Goal: Information Seeking & Learning: Learn about a topic

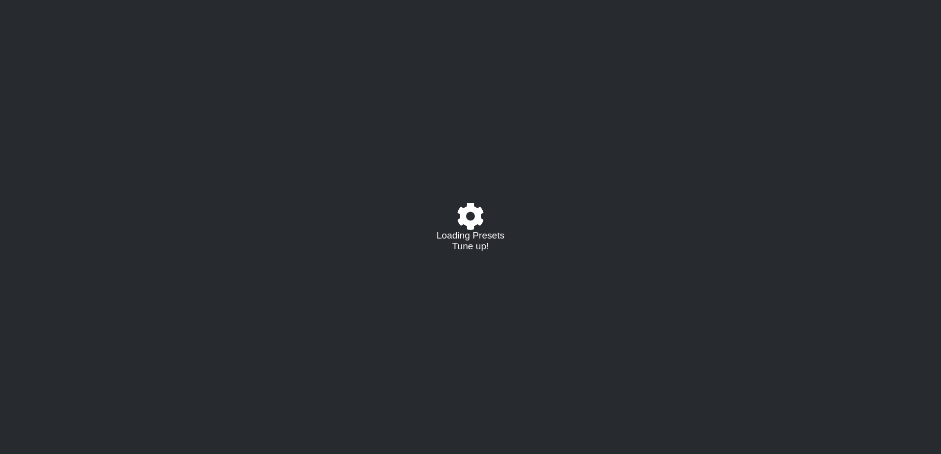
select select "/023927597434"
select select "Eb"
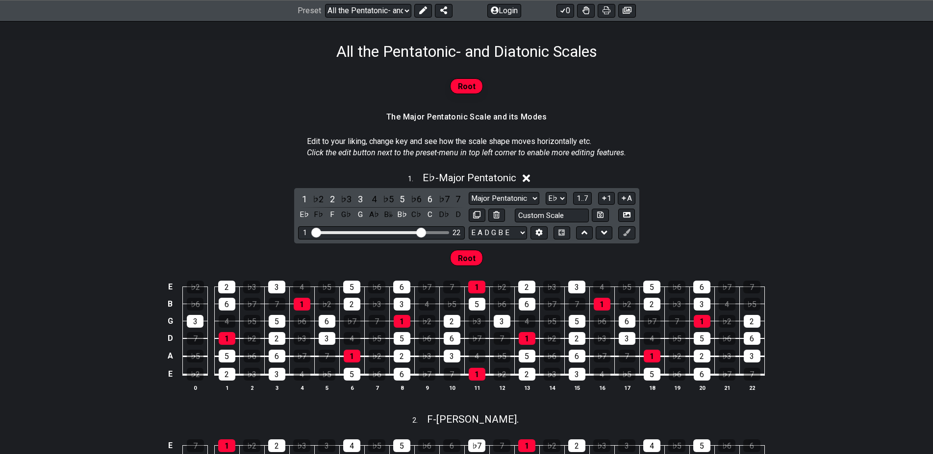
scroll to position [150, 0]
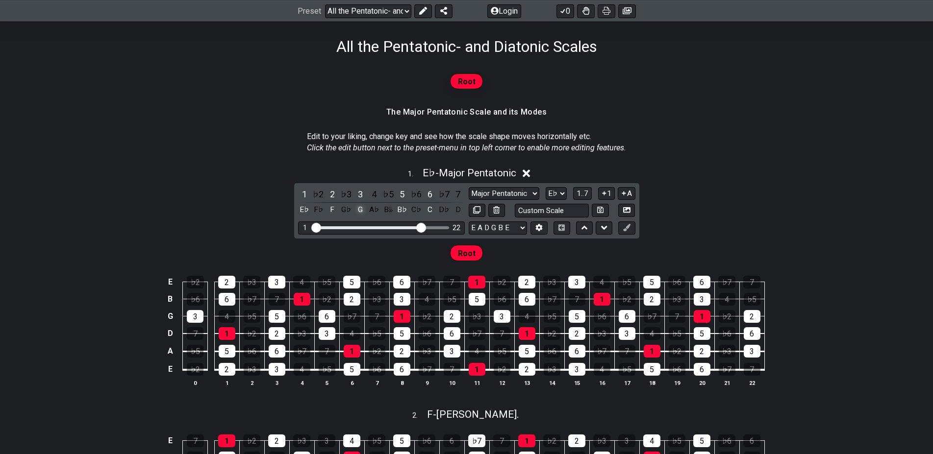
click at [359, 212] on div "G" at bounding box center [360, 209] width 13 height 13
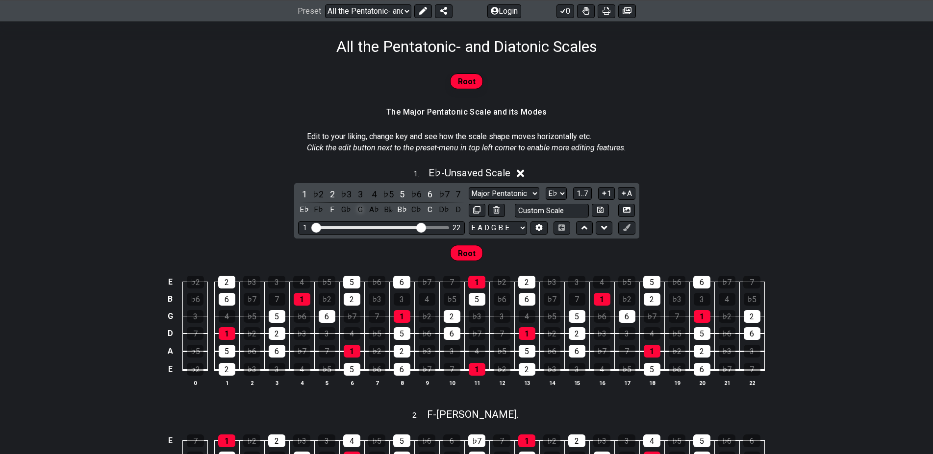
click at [362, 211] on div "G" at bounding box center [360, 209] width 13 height 13
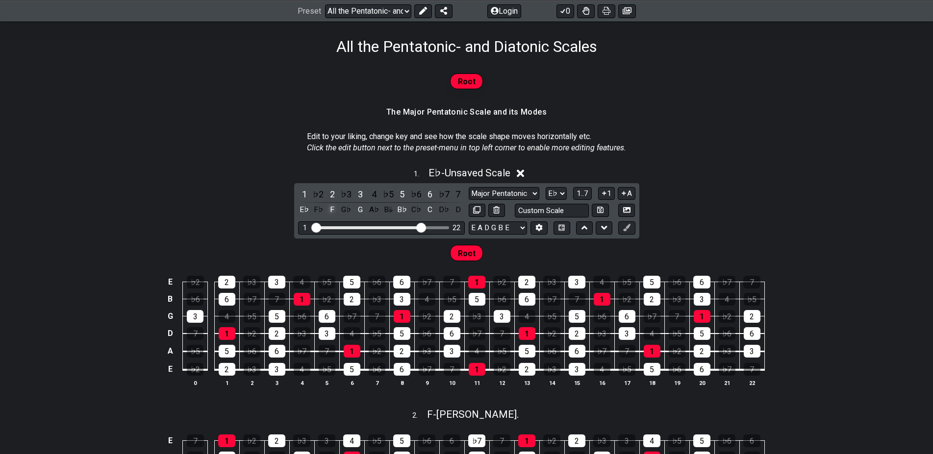
click at [334, 211] on div "F" at bounding box center [332, 209] width 13 height 13
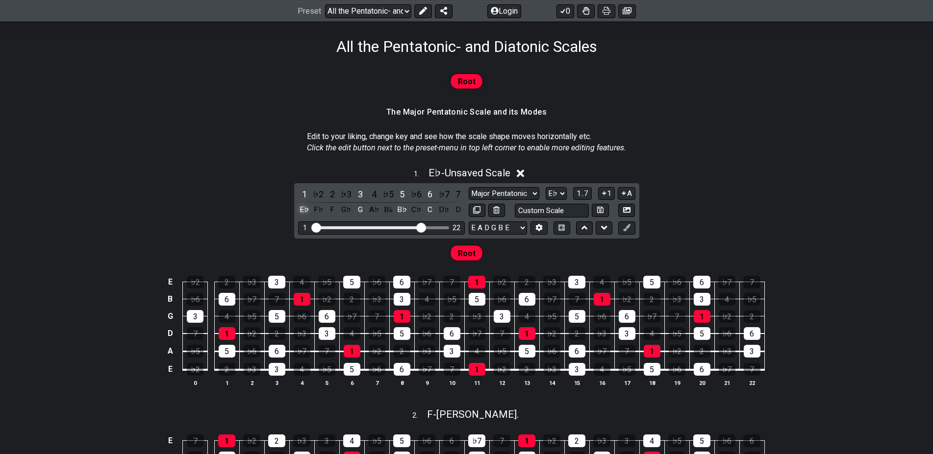
click at [307, 211] on div "E♭" at bounding box center [304, 209] width 13 height 13
click at [402, 195] on div "5" at bounding box center [402, 194] width 13 height 13
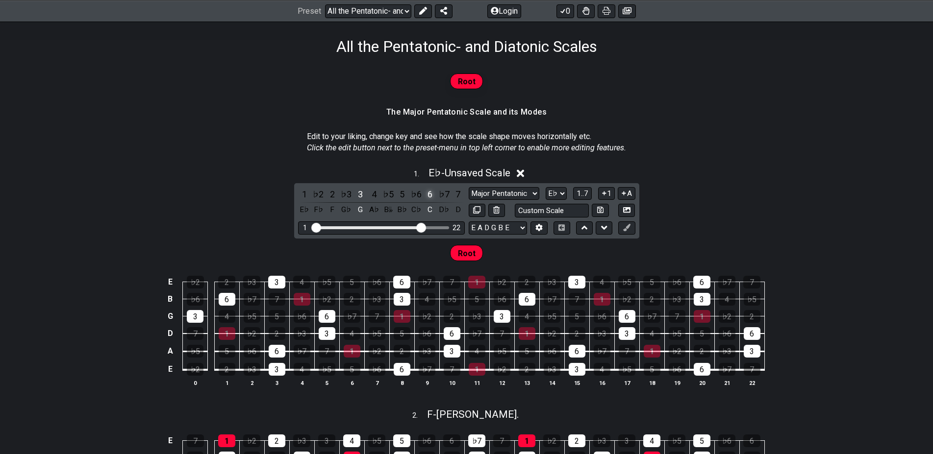
click at [432, 196] on div "6" at bounding box center [430, 194] width 13 height 13
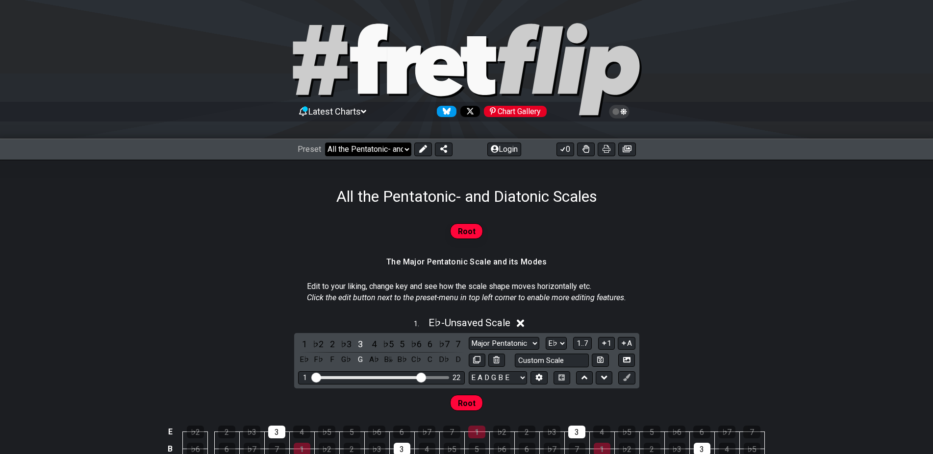
click at [325, 143] on select "Welcome to #fretflip! All the Pentatonic- and Diatonic Scales Custom Preset Min…" at bounding box center [368, 150] width 86 height 14
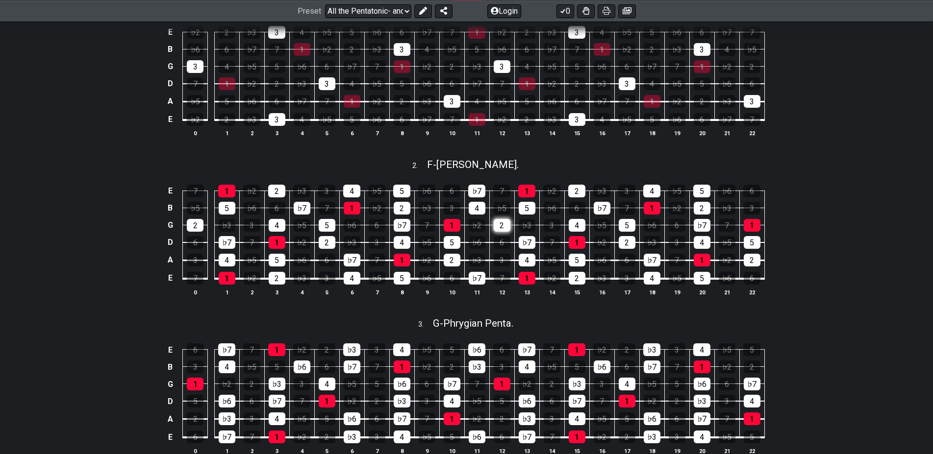
scroll to position [150, 0]
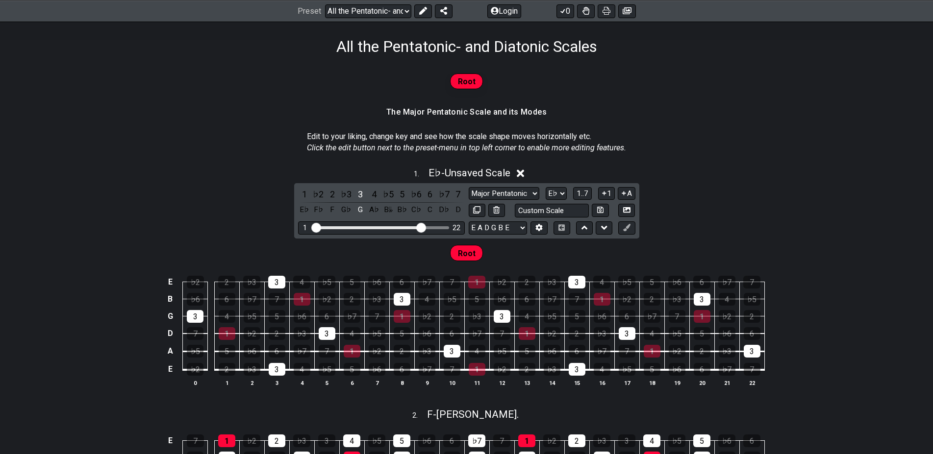
click at [473, 245] on div "Root" at bounding box center [466, 253] width 33 height 16
click at [473, 247] on span "Root" at bounding box center [467, 254] width 18 height 14
click at [473, 251] on span "Root" at bounding box center [467, 254] width 18 height 14
click at [476, 256] on div "Root" at bounding box center [466, 253] width 33 height 16
click at [469, 222] on select "E A D G B E E A D G B E E A D G B E B E A D F♯ B A D G C E A D A D G B E E♭ A♭ …" at bounding box center [498, 228] width 58 height 13
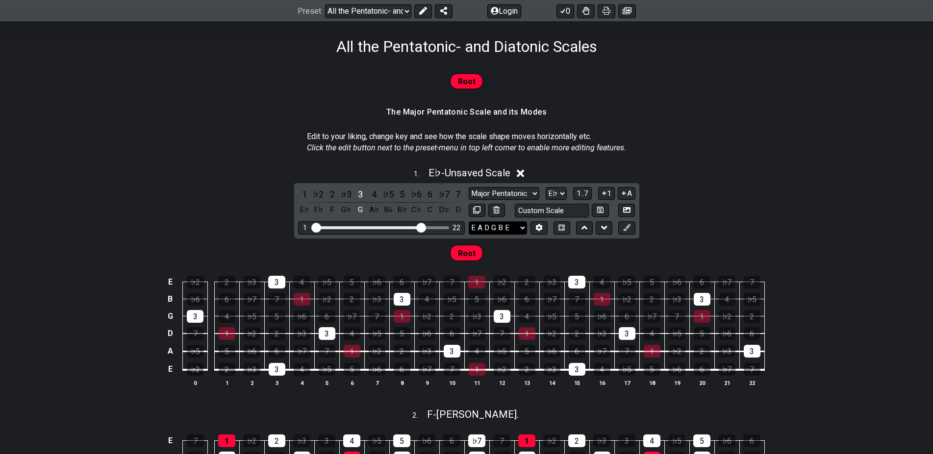
click at [499, 230] on select "E A D G B E E A D G B E E A D G B E B E A D F♯ B A D G C E A D A D G B E E♭ A♭ …" at bounding box center [498, 228] width 58 height 13
click at [780, 184] on div "1 . E♭ - Unsaved Scale 1 ♭2 2 ♭3 3 4 ♭5 5 ♭6 6 ♭7 7 E♭ F♭ F G♭ G A♭ B𝄫 B♭ C♭ C …" at bounding box center [466, 281] width 933 height 240
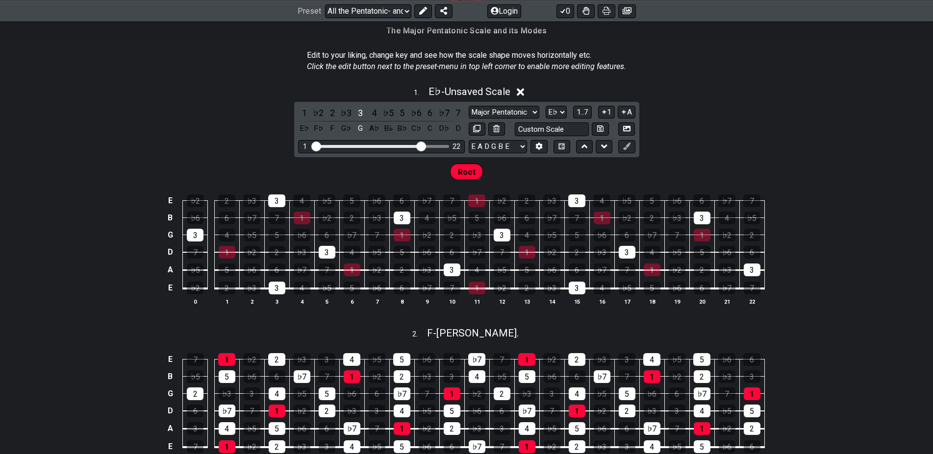
scroll to position [250, 0]
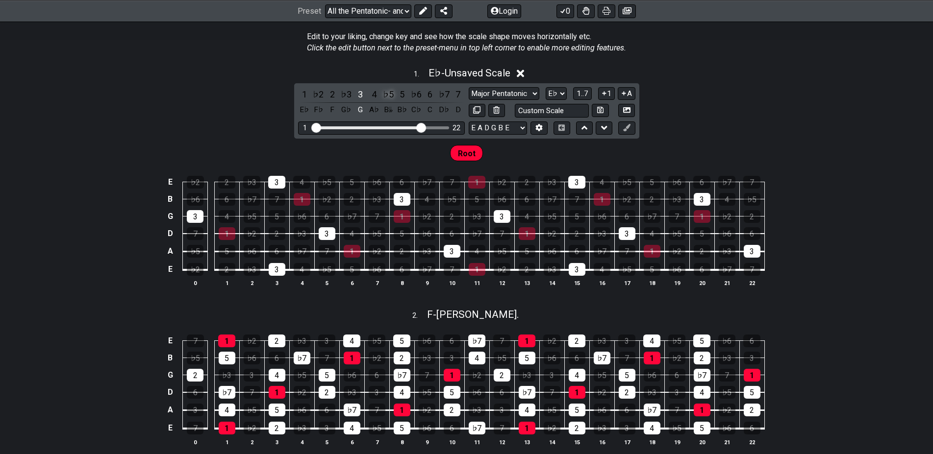
click at [390, 97] on div "♭5" at bounding box center [388, 94] width 13 height 13
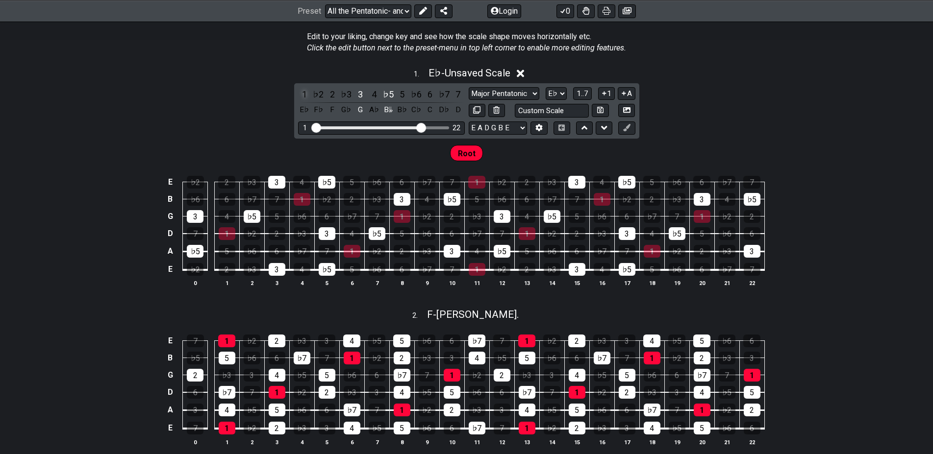
click at [303, 94] on div "1" at bounding box center [304, 94] width 13 height 13
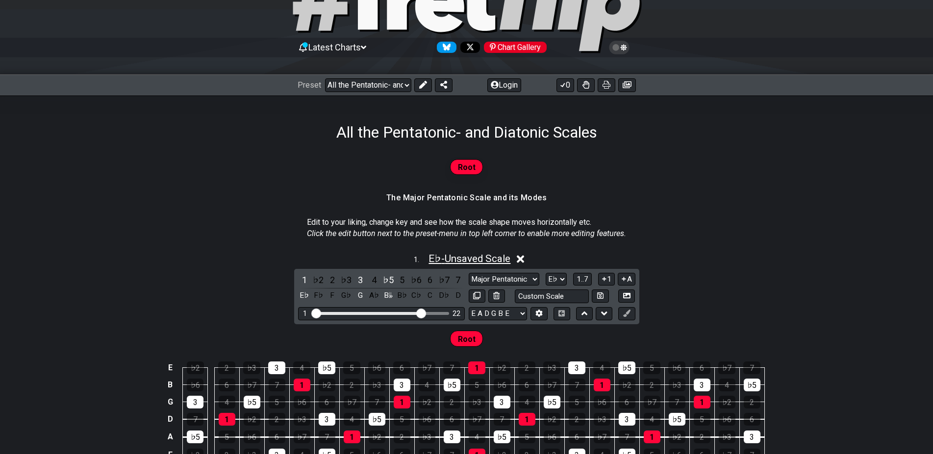
scroll to position [50, 0]
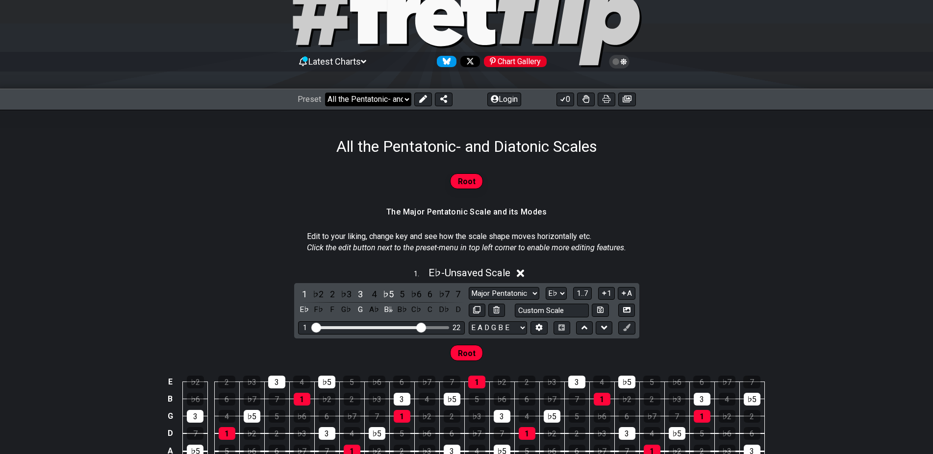
click at [325, 93] on select "Welcome to #fretflip! All the Pentatonic- and Diatonic Scales Custom Preset Min…" at bounding box center [368, 100] width 86 height 14
click option "Major Pentatonic" at bounding box center [0, 0] width 0 height 0
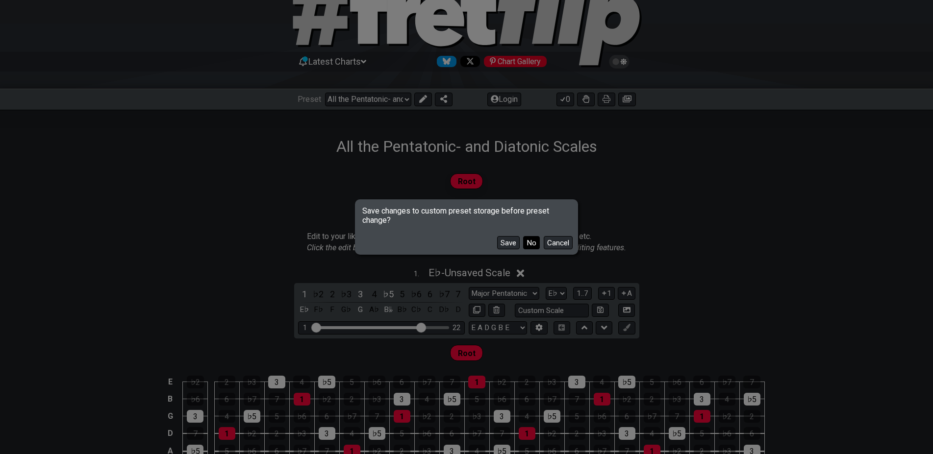
click at [528, 246] on button "No" at bounding box center [531, 242] width 17 height 13
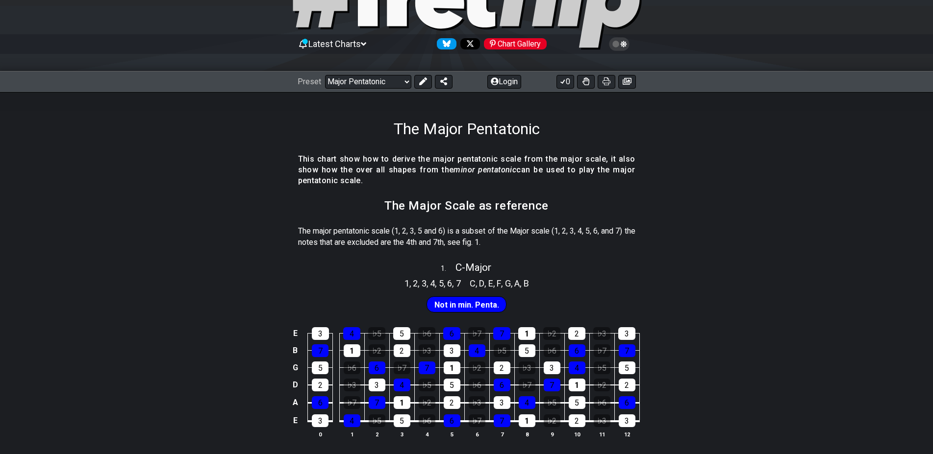
scroll to position [100, 0]
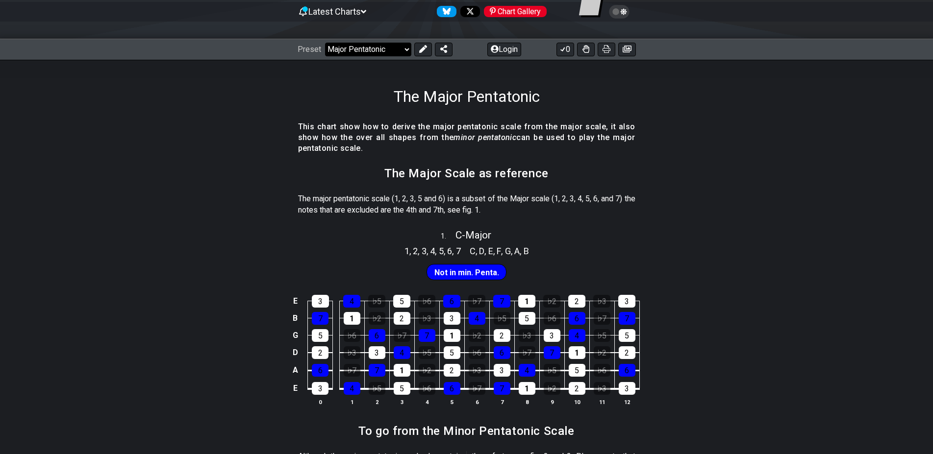
click at [325, 43] on select "Welcome to #fretflip! All the Pentatonic- and Diatonic Scales Custom Preset Min…" at bounding box center [368, 50] width 86 height 14
click option "The 7 Modes" at bounding box center [0, 0] width 0 height 0
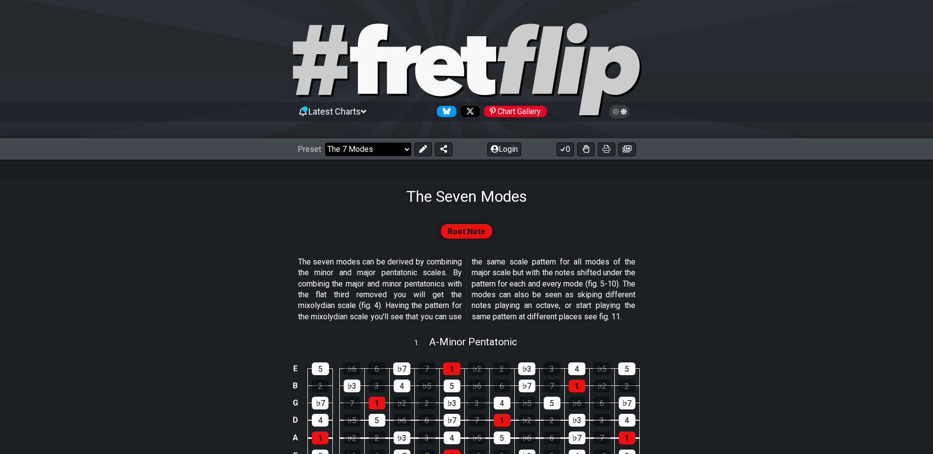
click at [325, 143] on select "Welcome to #fretflip! All the Pentatonic- and Diatonic Scales Custom Preset Min…" at bounding box center [368, 150] width 86 height 14
click option "All the Pentatonic- and Diatonic Scales" at bounding box center [0, 0] width 0 height 0
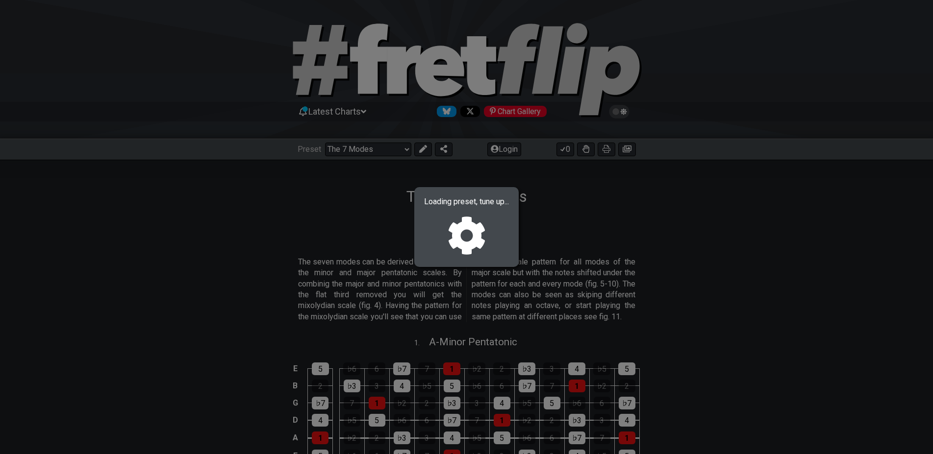
select select "/023927597434"
select select "Eb"
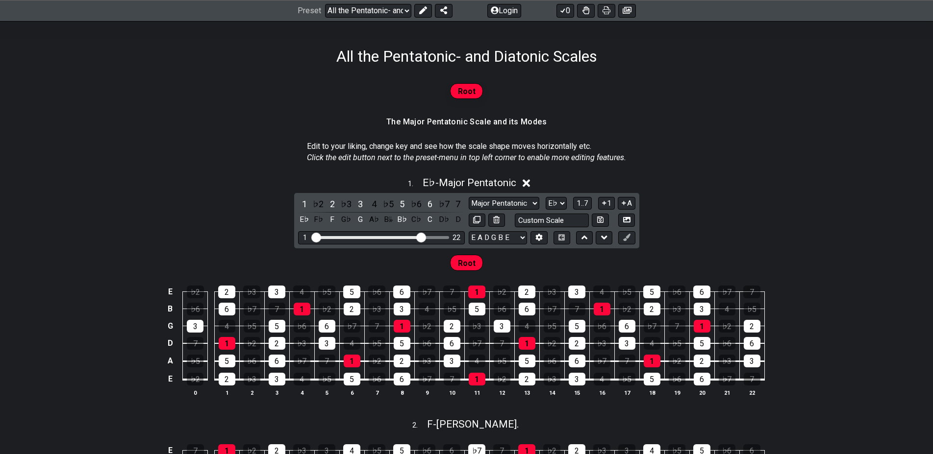
scroll to position [150, 0]
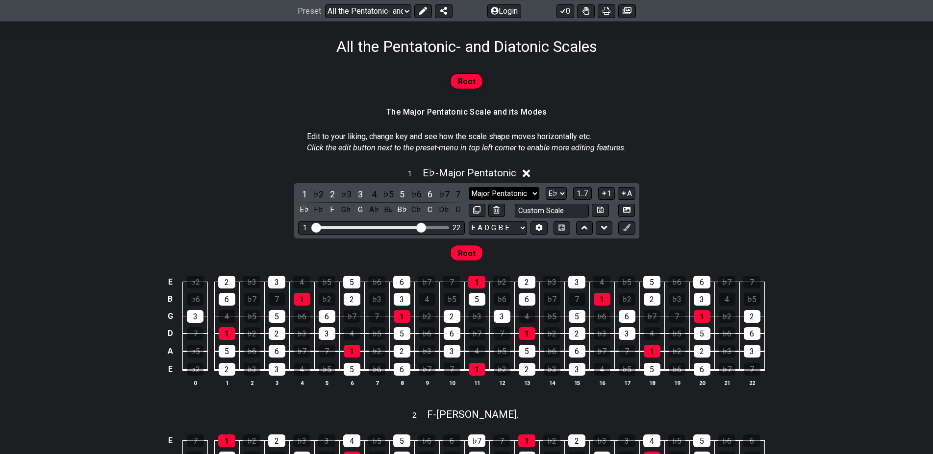
click at [469, 187] on select "Major Pentatonic Root Minor Pentatonic Major Pentatonic Minor Blues Major Blues…" at bounding box center [504, 193] width 71 height 13
click at [558, 165] on div "1 . E♭ - Major Pentatonic" at bounding box center [466, 170] width 933 height 19
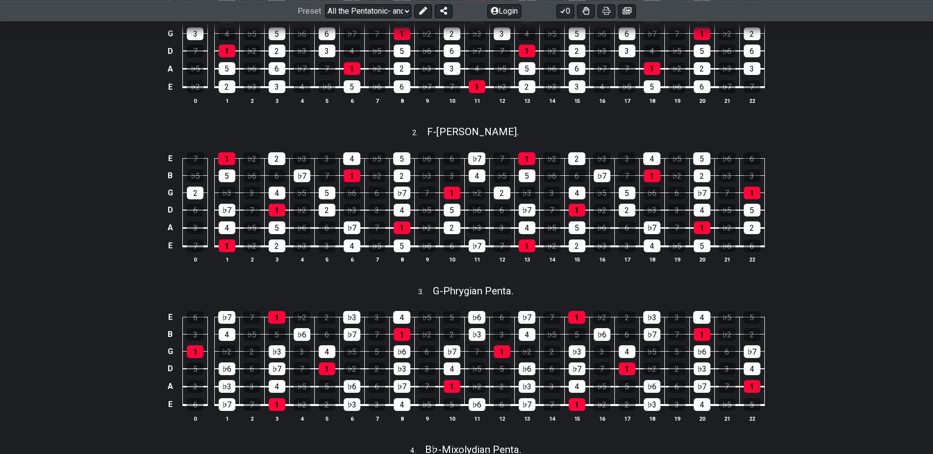
scroll to position [500, 0]
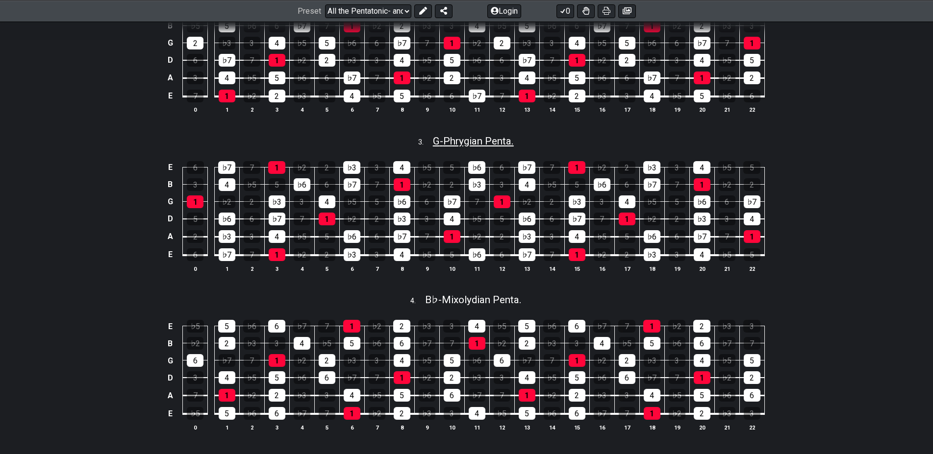
click at [489, 143] on span "G - Phrygian Penta." at bounding box center [473, 141] width 81 height 12
select select "G"
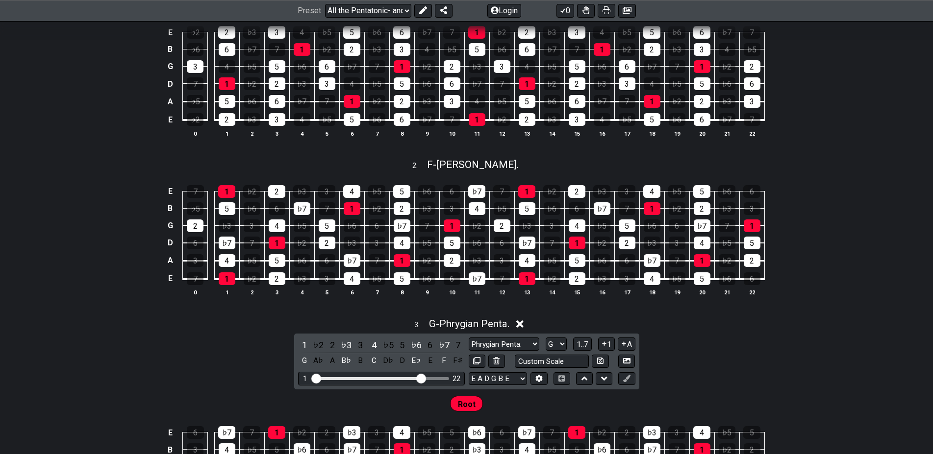
scroll to position [300, 0]
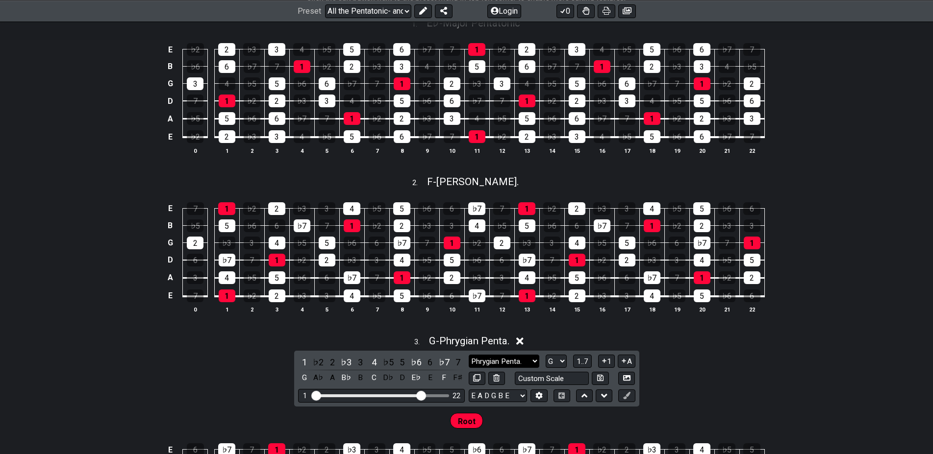
click at [841, 244] on div "E 7 1 ♭2 2 ♭3 3 4 ♭5 5 ♭6 6 ♭7 7 1 ♭2 2 ♭3 3 4 ♭5 5 ♭6 6 B ♭5 5 ♭6 6 ♭7 7 1 ♭2 …" at bounding box center [466, 259] width 933 height 138
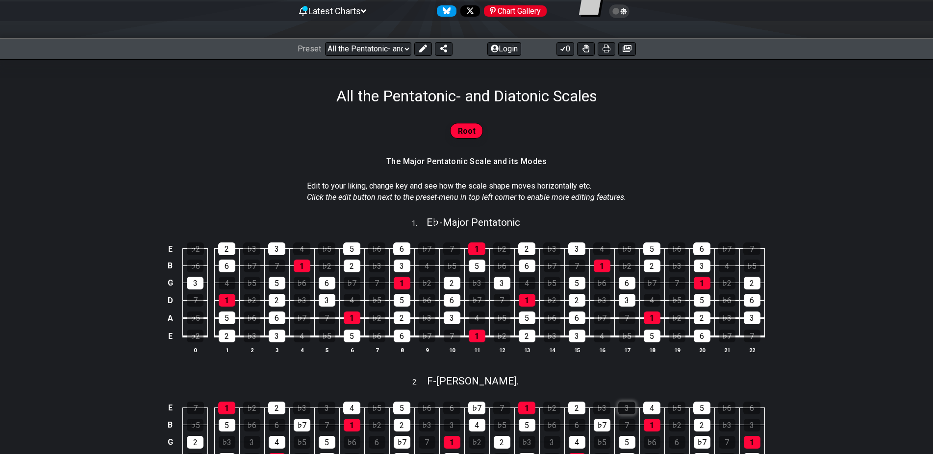
scroll to position [250, 0]
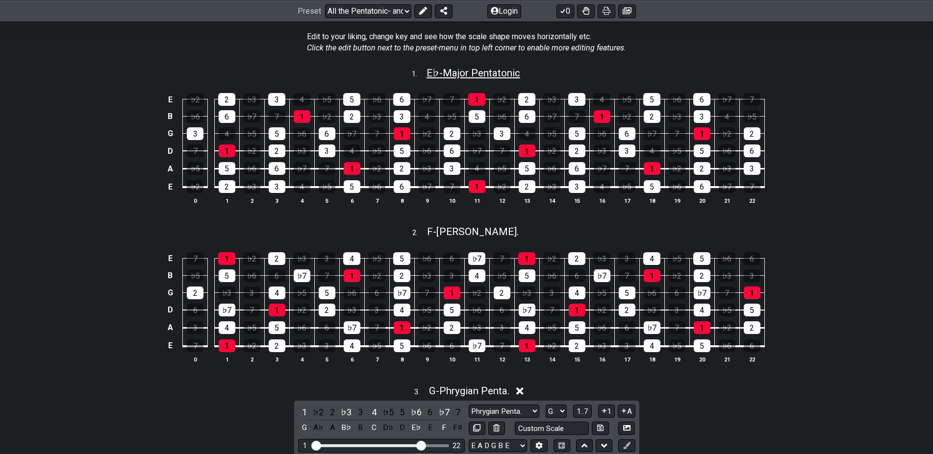
click at [493, 78] on span "E♭ - Major Pentatonic" at bounding box center [474, 73] width 94 height 12
select select "Eb"
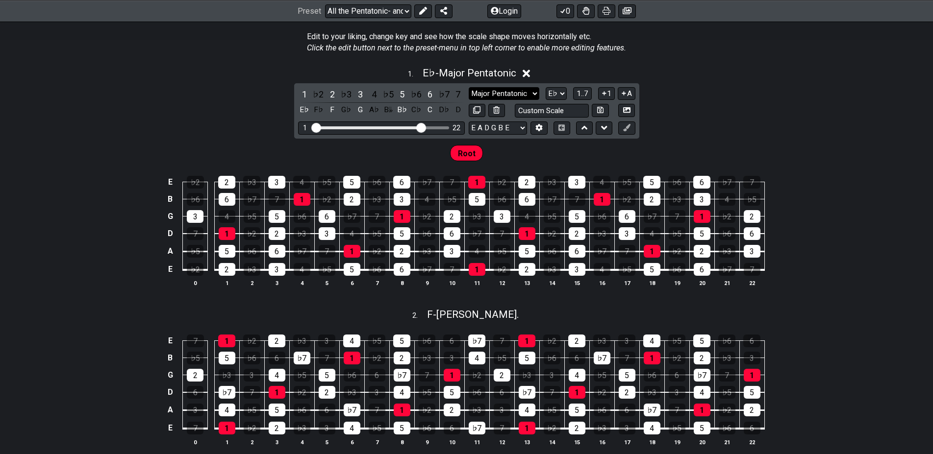
click at [469, 87] on select "Major Pentatonic Root Minor Pentatonic Major Pentatonic Minor Blues Major Blues…" at bounding box center [504, 93] width 71 height 13
select select "Major Pentatonic"
click option "Major Pentatonic" at bounding box center [0, 0] width 0 height 0
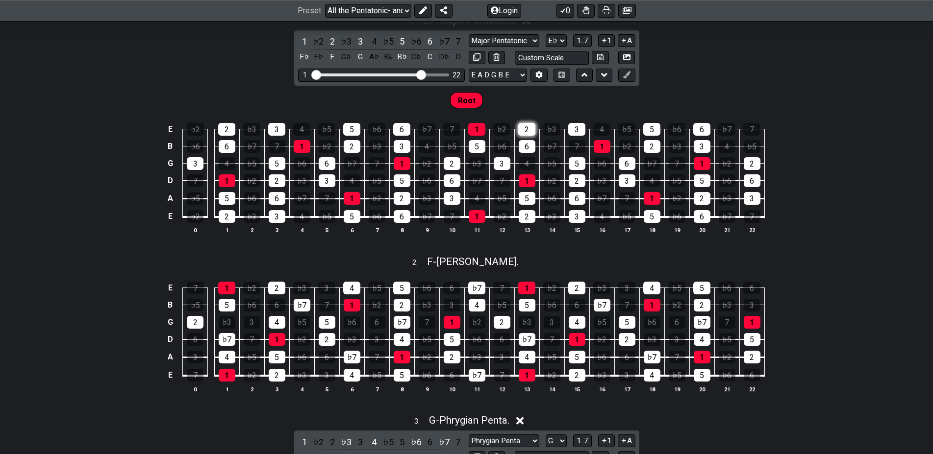
scroll to position [200, 0]
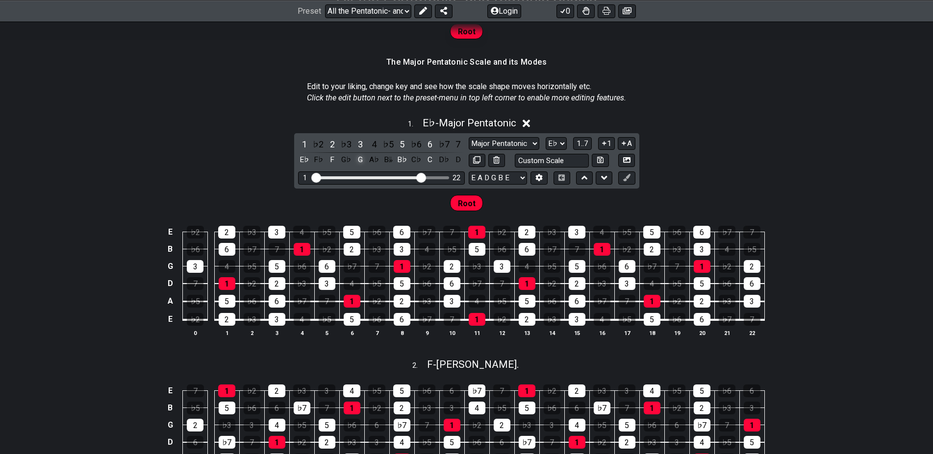
click at [359, 161] on div "G" at bounding box center [360, 159] width 13 height 13
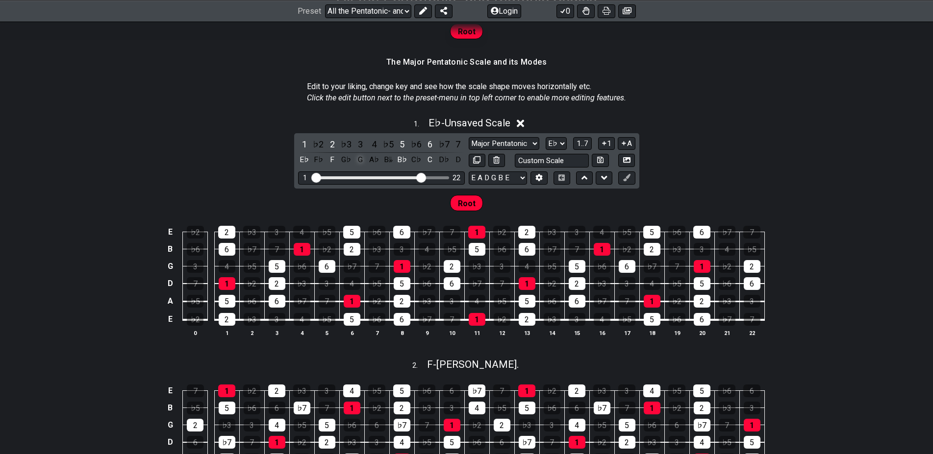
click at [359, 161] on div "G" at bounding box center [360, 159] width 13 height 13
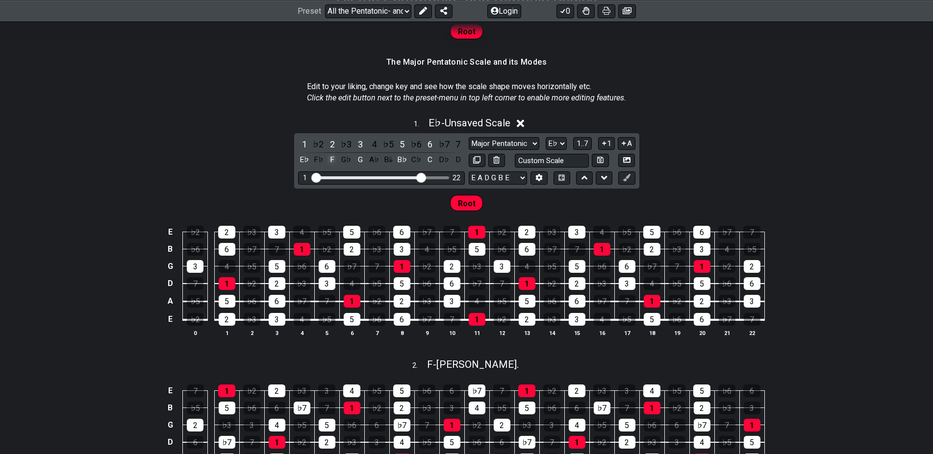
click at [333, 161] on div "F" at bounding box center [332, 159] width 13 height 13
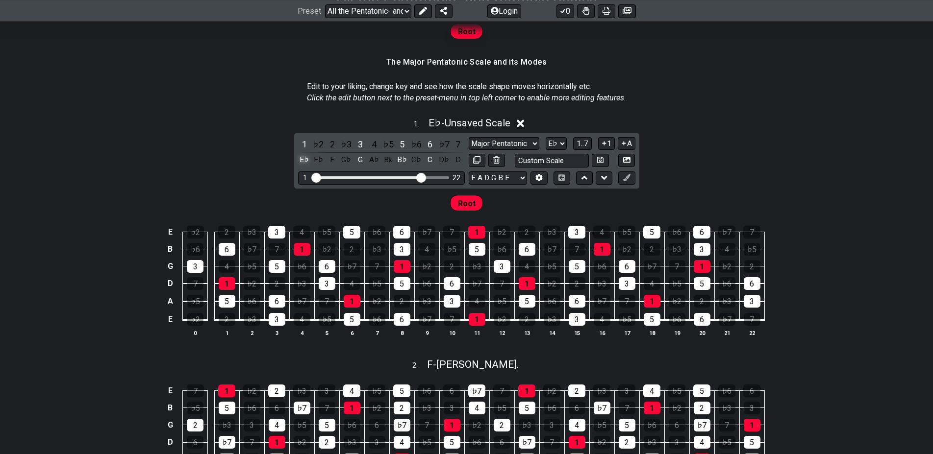
click at [308, 160] on div "E♭" at bounding box center [304, 159] width 13 height 13
click at [403, 159] on div "B♭" at bounding box center [402, 159] width 13 height 13
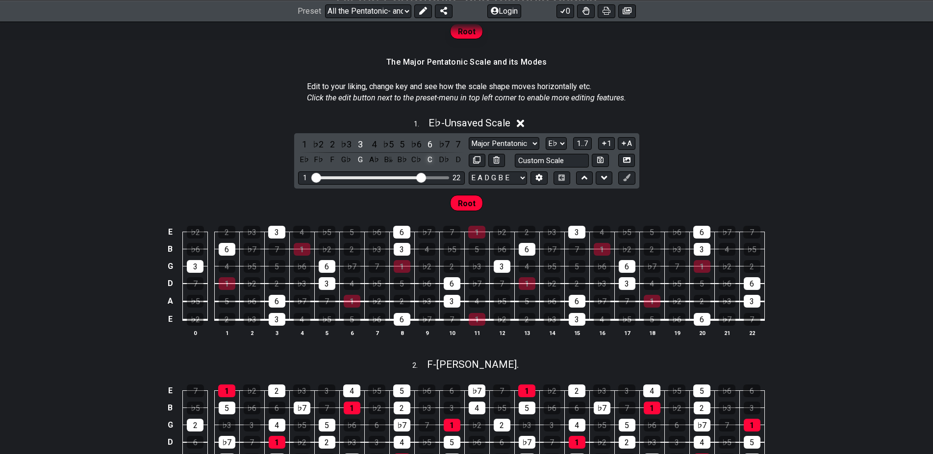
click at [428, 159] on div "C" at bounding box center [430, 159] width 13 height 13
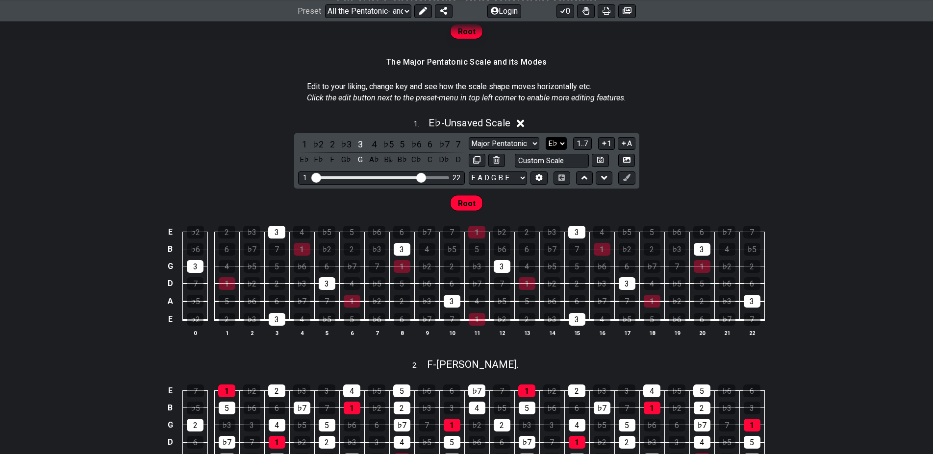
click at [546, 137] on select "A♭ A A♯ B♭ B C C♯ D♭ D D♯ E♭ E F F♯ G♭ G G♯" at bounding box center [556, 143] width 21 height 13
click at [469, 137] on select "Major Pentatonic Root Minor Pentatonic Major Pentatonic Minor Blues Major Blues…" at bounding box center [504, 143] width 71 height 13
click at [520, 141] on select "Major Pentatonic Root Minor Pentatonic Major Pentatonic Minor Blues Major Blues…" at bounding box center [504, 143] width 71 height 13
click at [546, 137] on select "A♭ A A♯ B♭ B C C♯ D♭ D D♯ E♭ E F F♯ G♭ G G♯" at bounding box center [556, 143] width 21 height 13
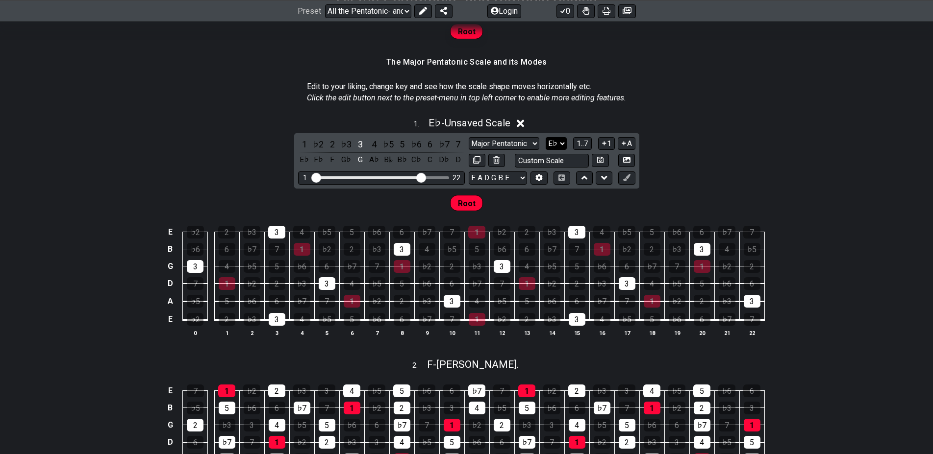
select select "G"
click option "G" at bounding box center [0, 0] width 0 height 0
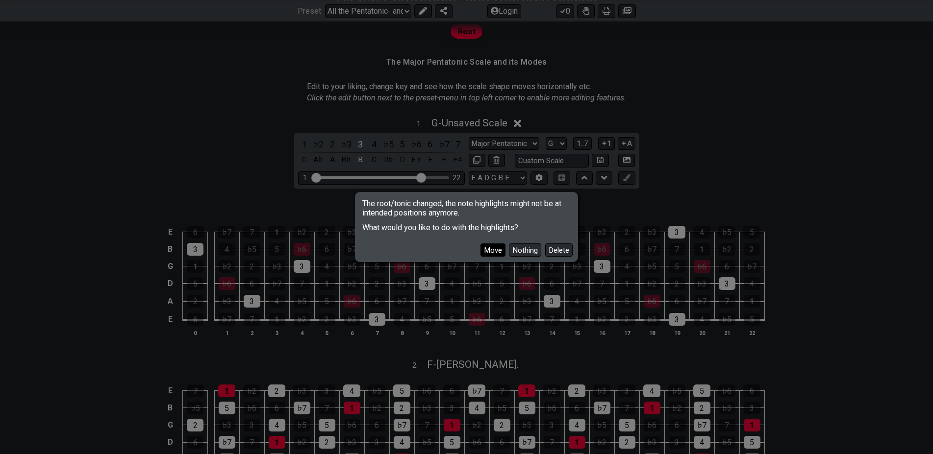
click at [498, 252] on button "Move" at bounding box center [492, 250] width 25 height 13
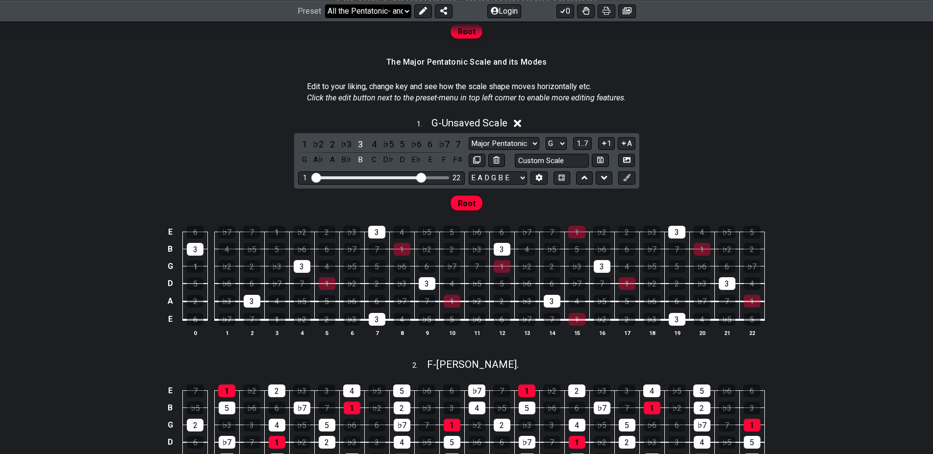
click at [325, 4] on select "Welcome to #fretflip! All the Pentatonic- and Diatonic Scales Custom Preset Min…" at bounding box center [368, 11] width 86 height 14
click option "Custom Preset" at bounding box center [0, 0] width 0 height 0
select select "/023927597434"
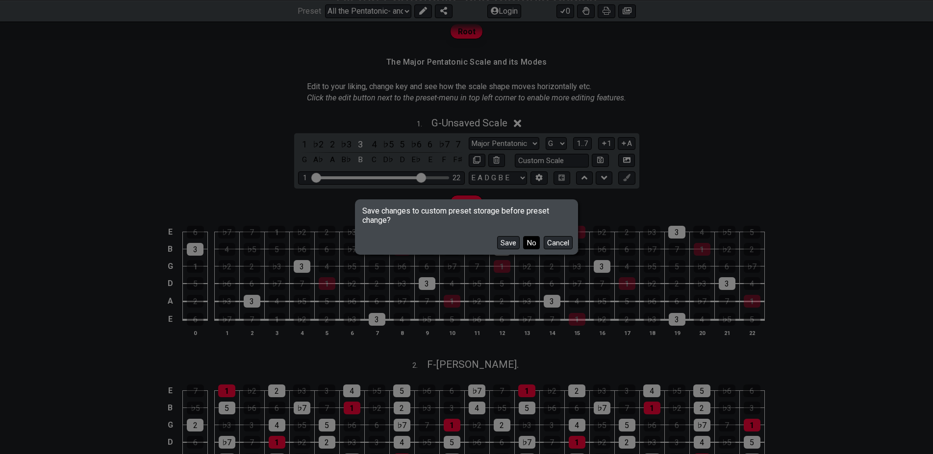
click at [536, 244] on button "No" at bounding box center [531, 242] width 17 height 13
select select "C"
select select "A"
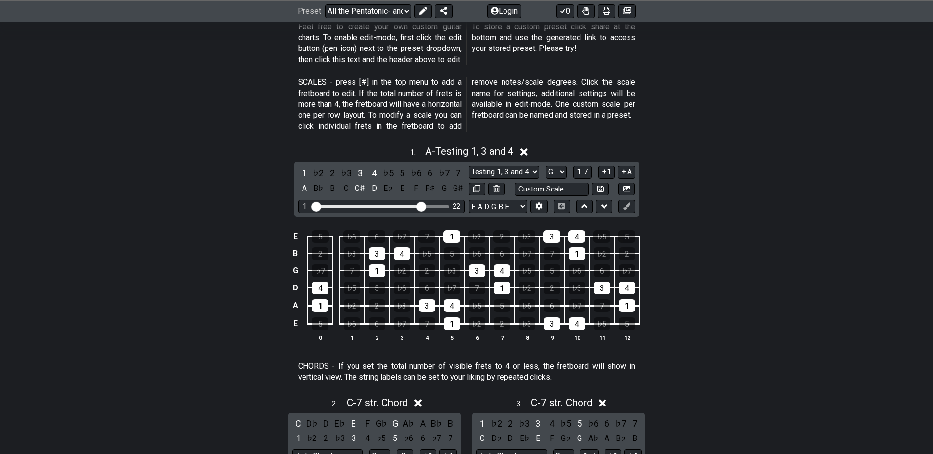
select select "/user-defined"
select select "7 str. Chord"
select select "C"
select select "B E A D G B E"
select select "Testing 1, 3 and 4"
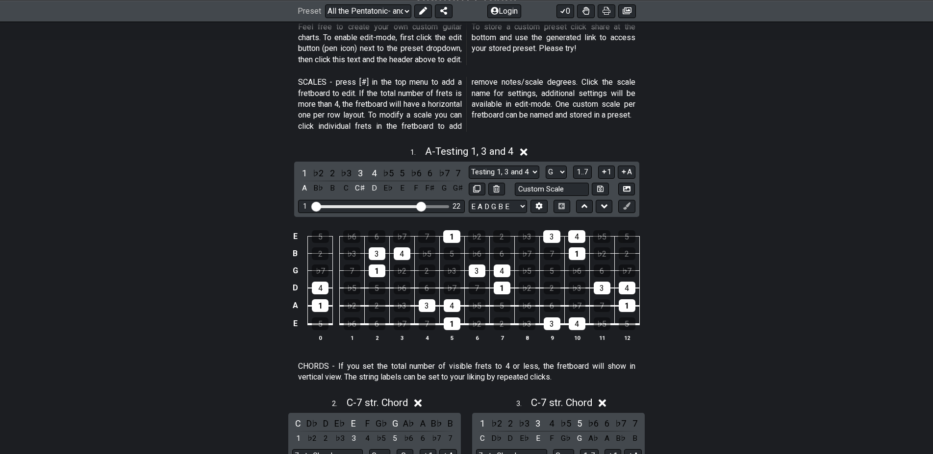
select select "A"
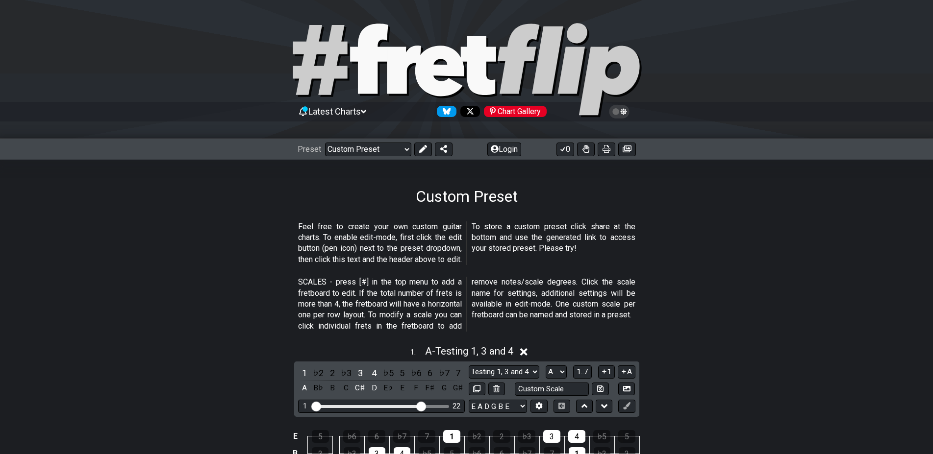
scroll to position [150, 0]
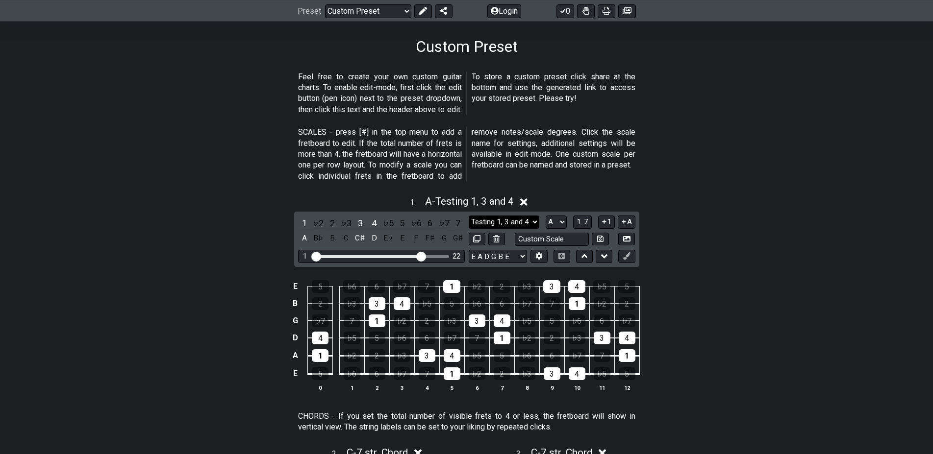
click at [469, 216] on select "Testing 1, 3 and 4 Testing 1, 3 and 4 Minor Pentatonic Major Pentatonic Minor B…" at bounding box center [504, 222] width 71 height 13
select select "Major Pentatonic"
click option "Major Pentatonic" at bounding box center [0, 0] width 0 height 0
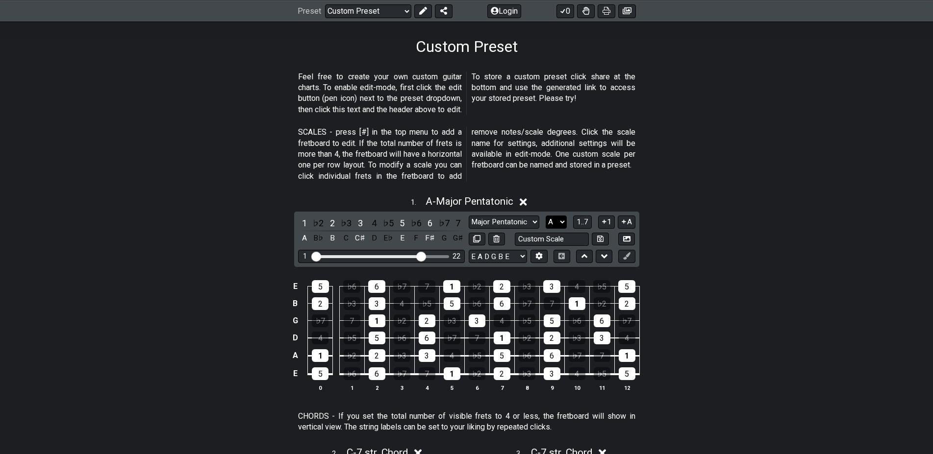
click at [546, 216] on select "A♭ A A♯ B♭ B C C♯ D♭ D D♯ E♭ E F F♯ G♭ G G♯" at bounding box center [556, 222] width 21 height 13
click option "G" at bounding box center [0, 0] width 0 height 0
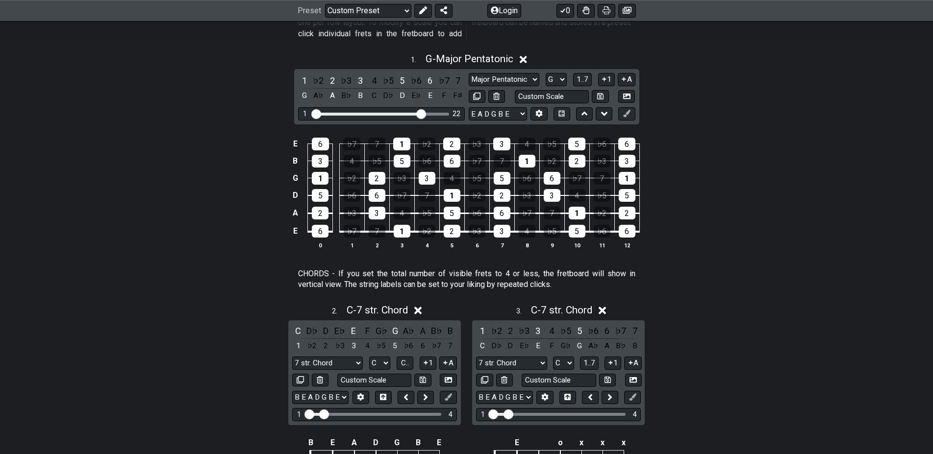
scroll to position [300, 0]
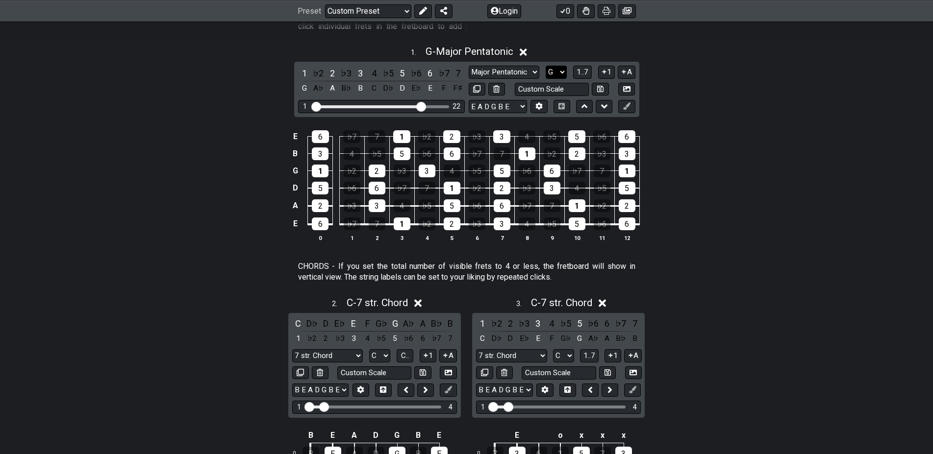
click at [546, 66] on select "A♭ A A♯ B♭ B C C♯ D♭ D D♯ E♭ E F F♯ G♭ G G♯" at bounding box center [556, 72] width 21 height 13
select select "D"
click option "D" at bounding box center [0, 0] width 0 height 0
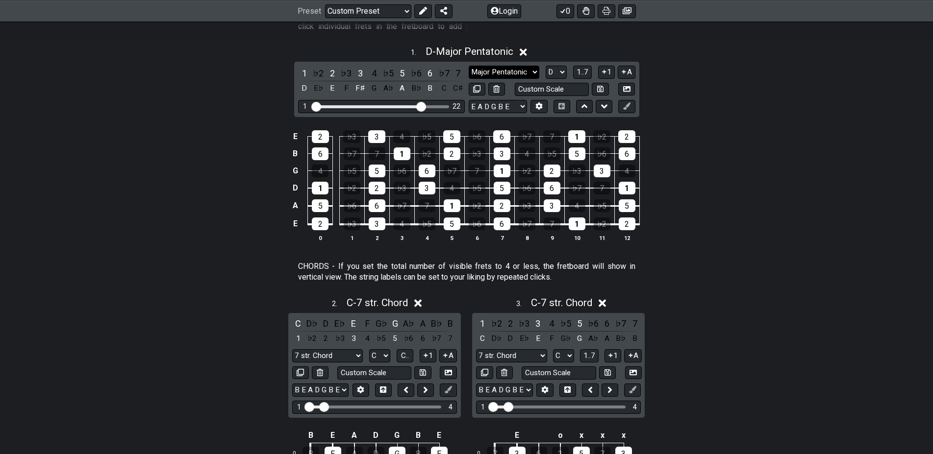
click at [469, 66] on select "Testing 1, 3 and 4 Testing 1, 3 and 4 Minor Pentatonic Major Pentatonic Minor B…" at bounding box center [504, 72] width 71 height 13
click option "Testing 1, 3 and 4" at bounding box center [0, 0] width 0 height 0
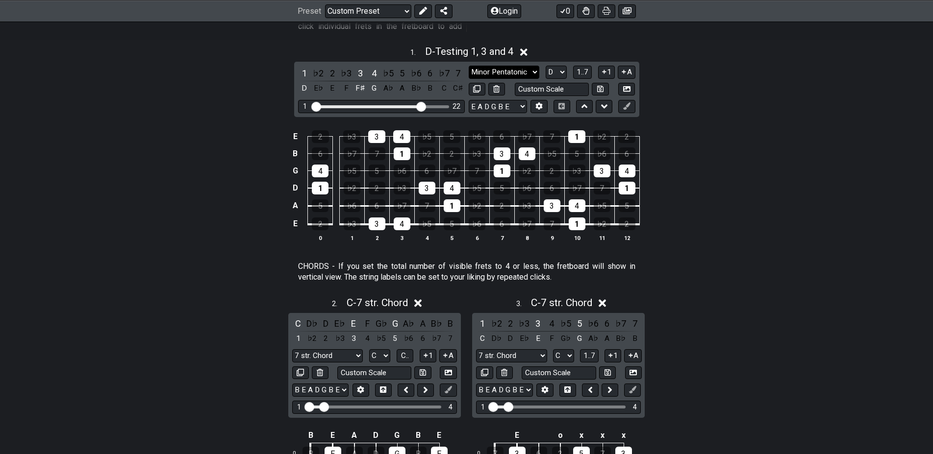
click option "Minor Pentatonic" at bounding box center [0, 0] width 0 height 0
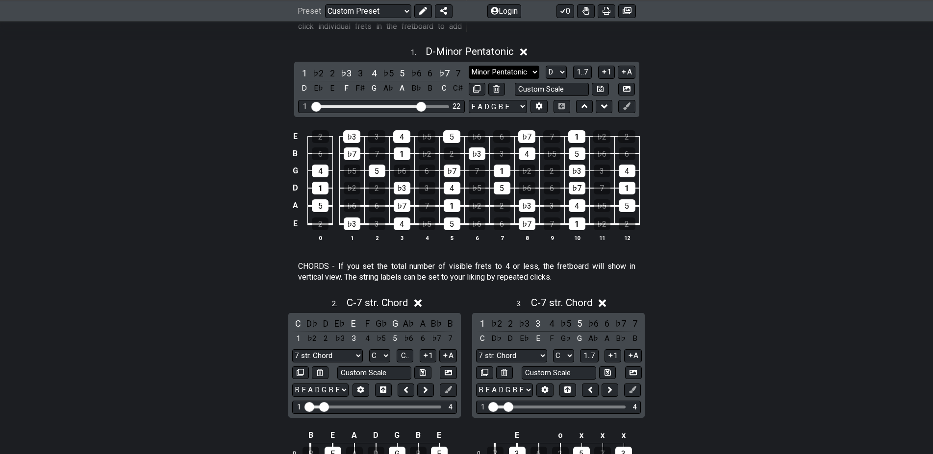
click at [469, 66] on select "Testing 1, 3 and 4 Testing 1, 3 and 4 Minor Pentatonic Major Pentatonic Minor B…" at bounding box center [504, 72] width 71 height 13
select select "Major Pentatonic"
click option "Major Pentatonic" at bounding box center [0, 0] width 0 height 0
